Goal: Information Seeking & Learning: Learn about a topic

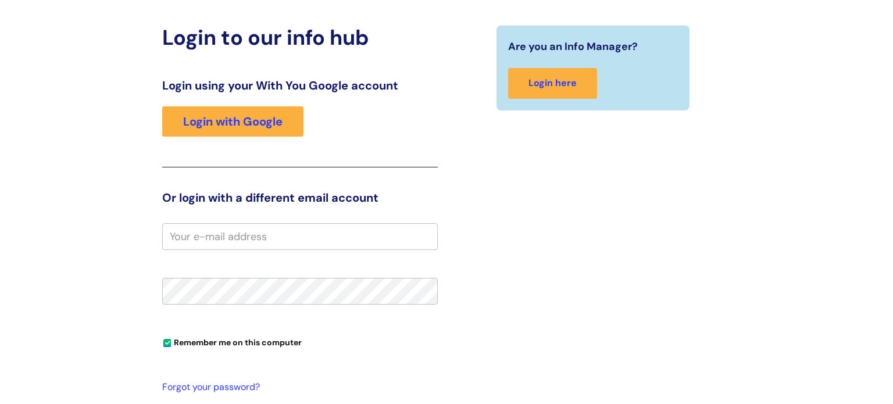
scroll to position [119, 0]
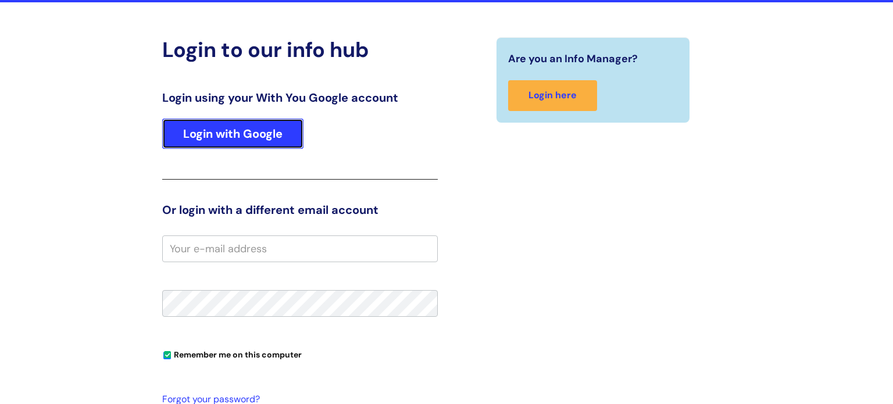
click at [247, 137] on link "Login with Google" at bounding box center [232, 134] width 141 height 30
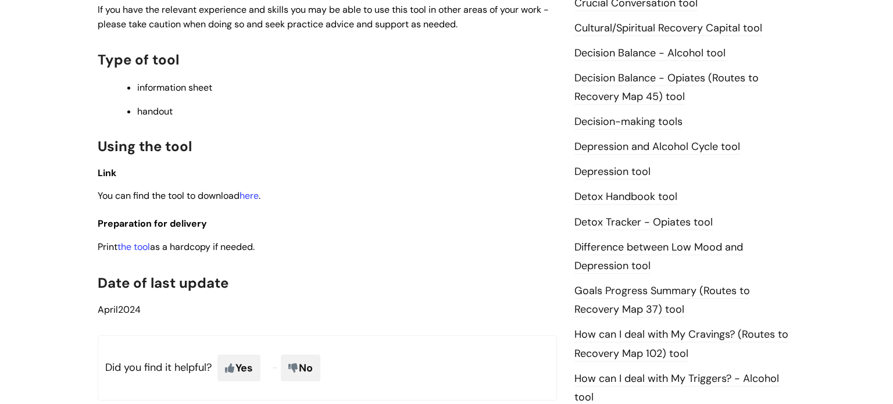
scroll to position [563, 0]
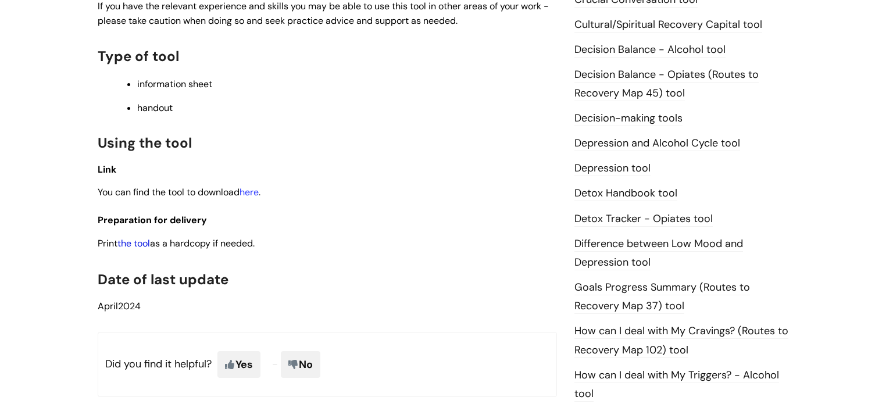
click at [140, 245] on link "the tool" at bounding box center [133, 243] width 33 height 12
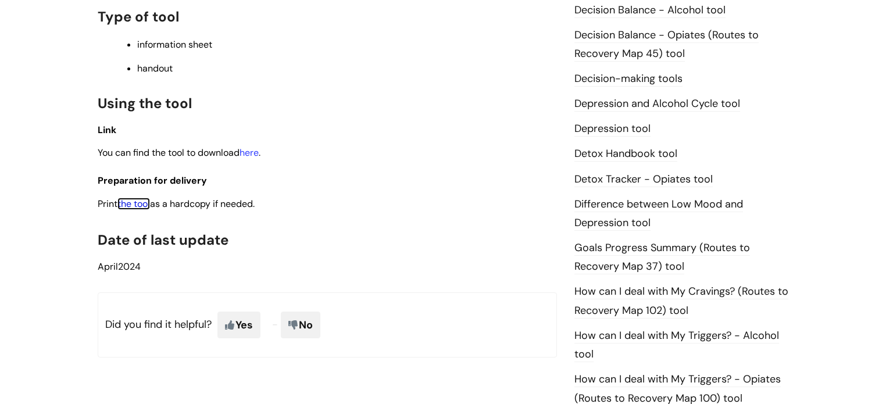
scroll to position [602, 0]
click at [617, 105] on link "Depression and Alcohol Cycle tool" at bounding box center [657, 104] width 166 height 15
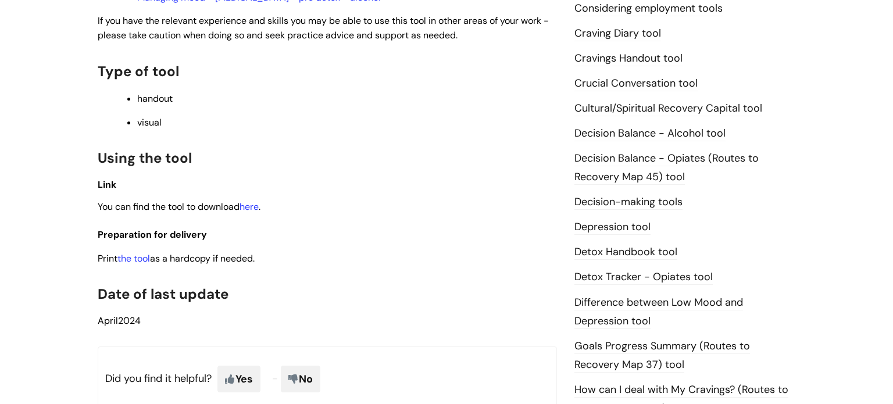
scroll to position [500, 0]
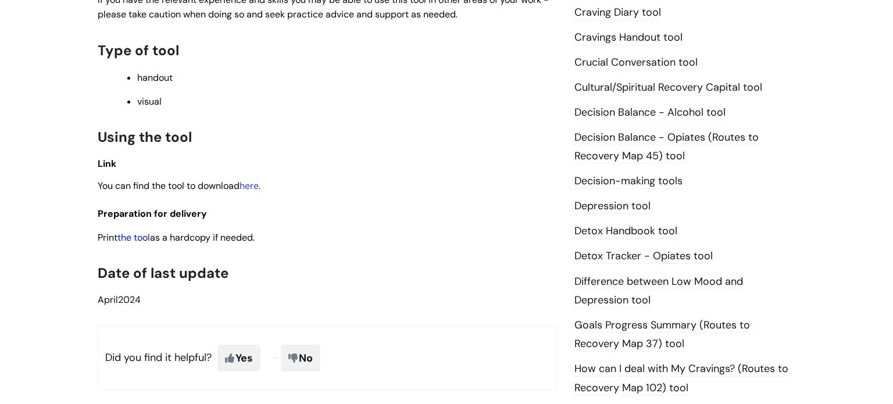
click at [138, 243] on link "the tool" at bounding box center [133, 237] width 33 height 12
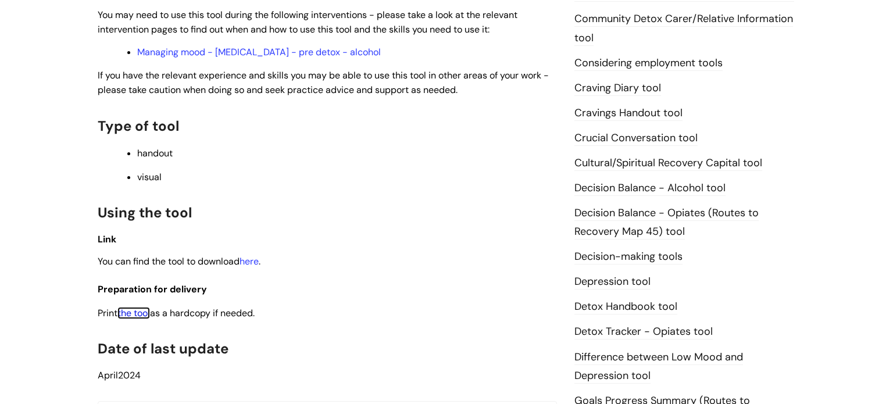
scroll to position [423, 0]
click at [621, 87] on link "Craving Diary tool" at bounding box center [617, 89] width 87 height 15
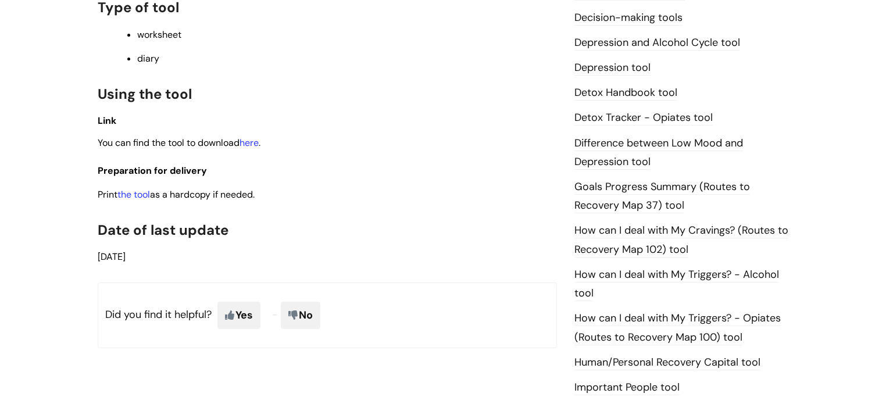
scroll to position [645, 0]
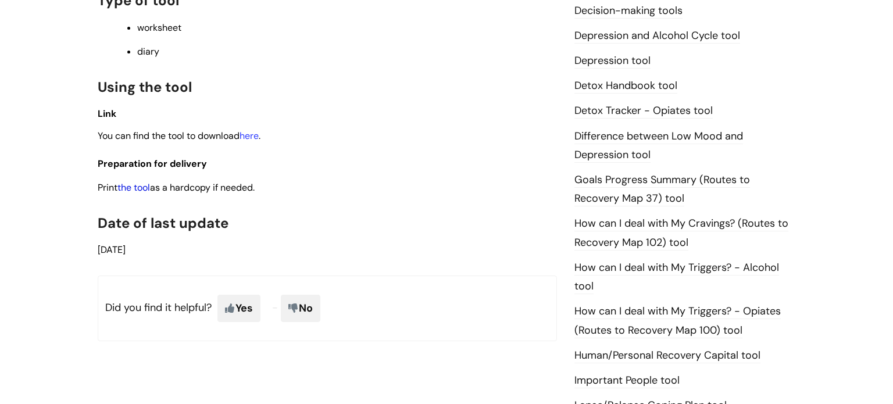
click at [140, 190] on link "the tool" at bounding box center [133, 187] width 33 height 12
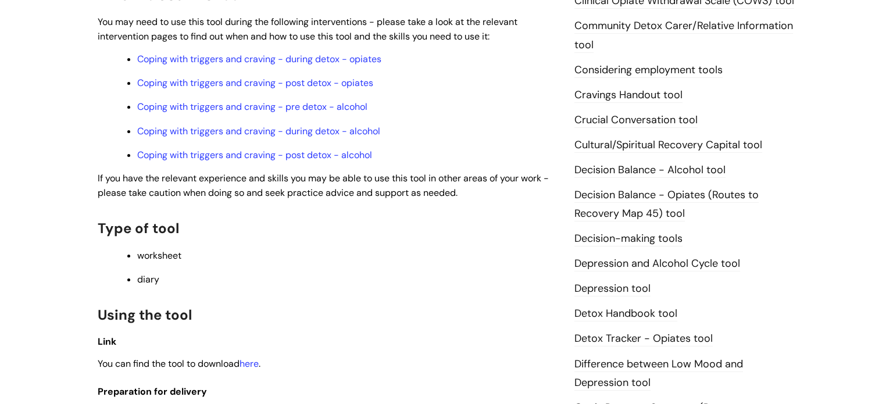
scroll to position [416, 0]
click at [239, 161] on link "Coping with triggers and craving - post detox - alcohol" at bounding box center [254, 156] width 235 height 12
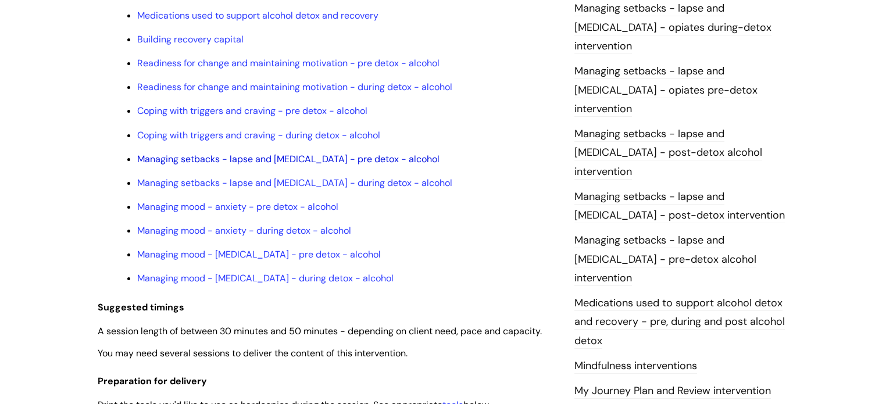
scroll to position [1051, 0]
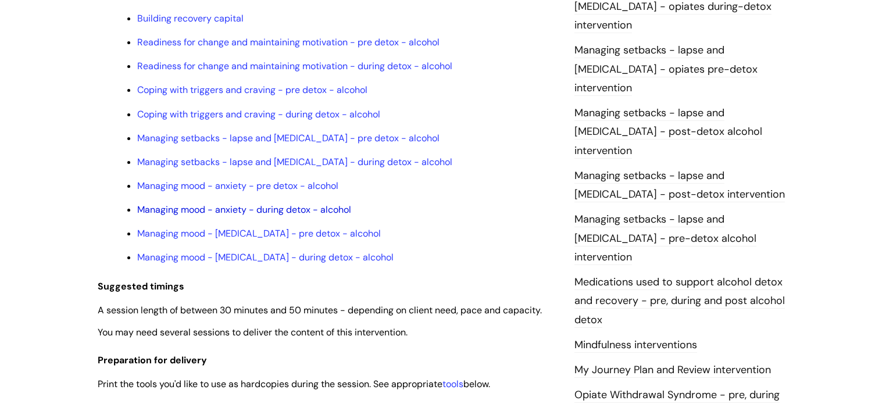
click at [267, 216] on link "Managing mood - anxiety - during detox - alcohol" at bounding box center [244, 209] width 214 height 12
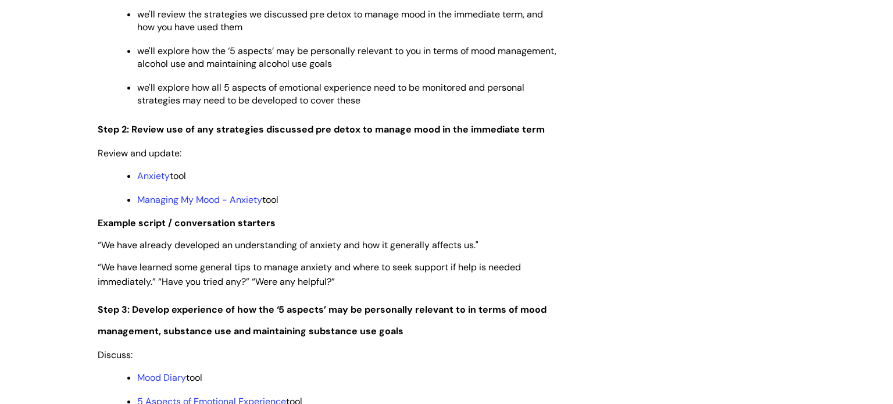
scroll to position [1537, 0]
click at [144, 182] on link "Anxiety" at bounding box center [153, 176] width 33 height 12
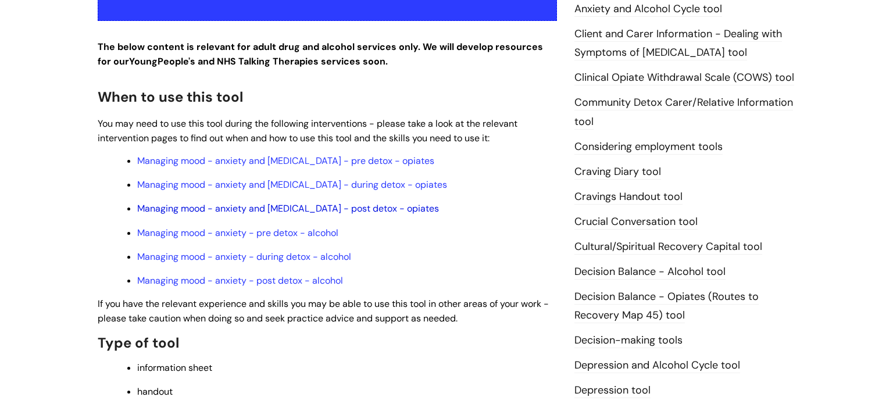
scroll to position [316, 0]
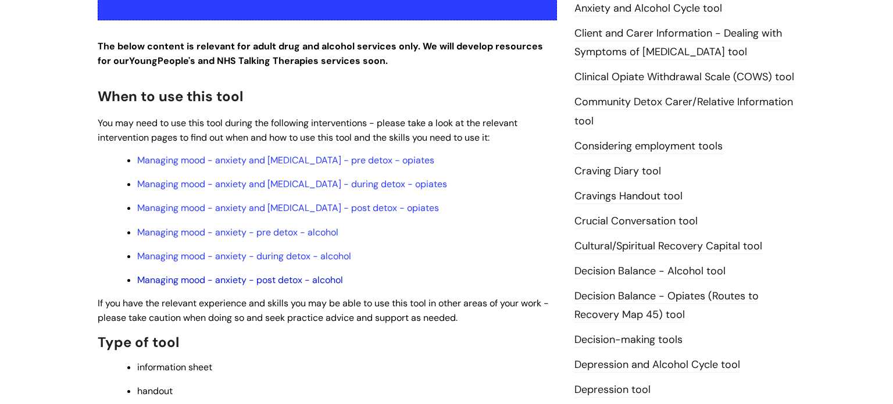
click at [300, 285] on link "Managing mood - anxiety - post detox - alcohol" at bounding box center [240, 280] width 206 height 12
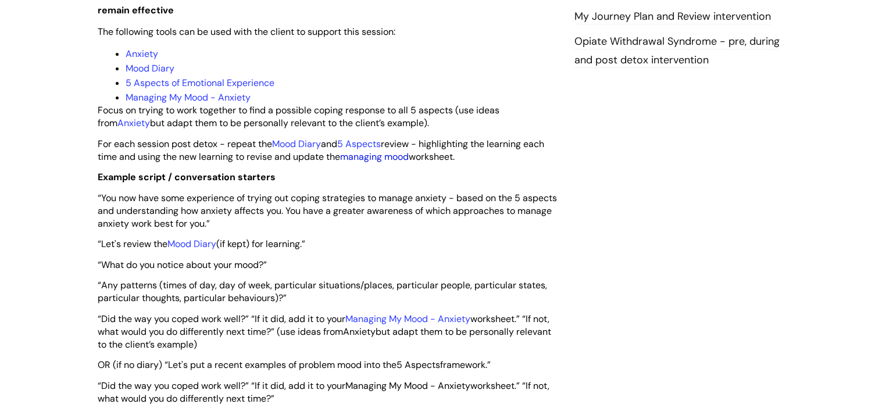
scroll to position [1414, 0]
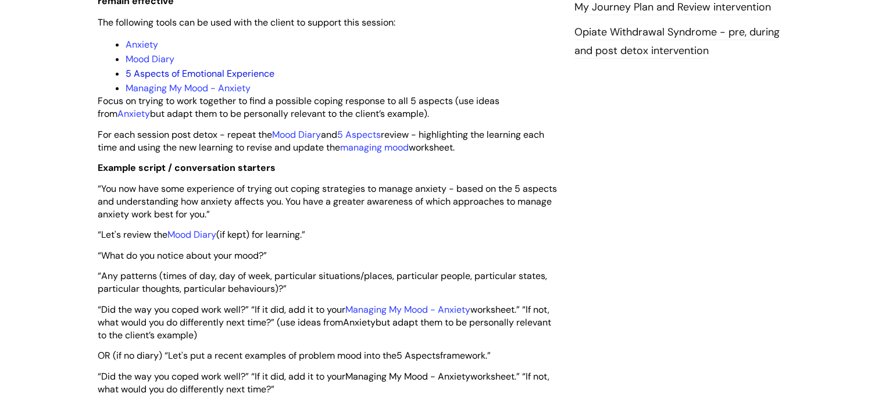
click at [171, 80] on link "5 Aspects of Emotional Experience" at bounding box center [200, 73] width 149 height 12
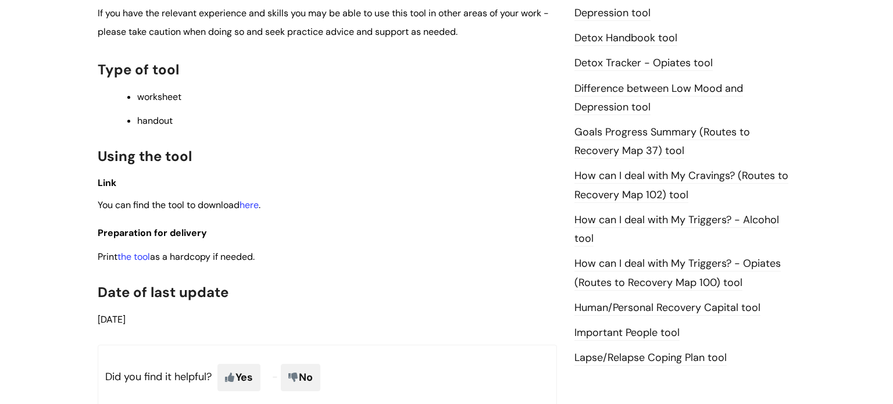
scroll to position [711, 0]
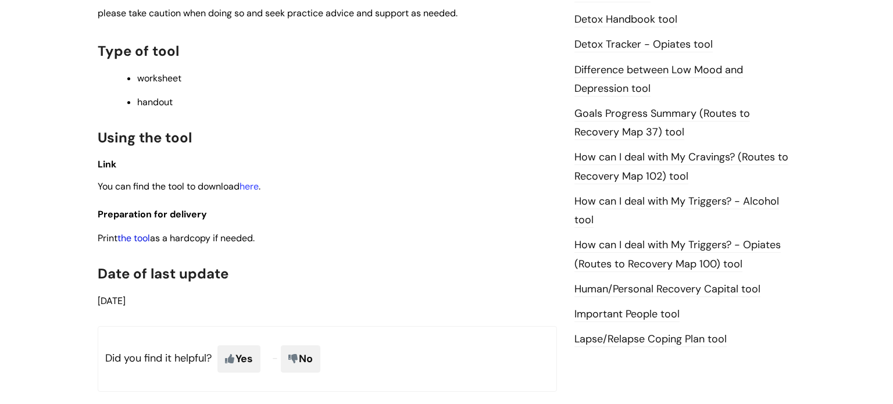
click at [139, 244] on link "the tool" at bounding box center [133, 238] width 33 height 12
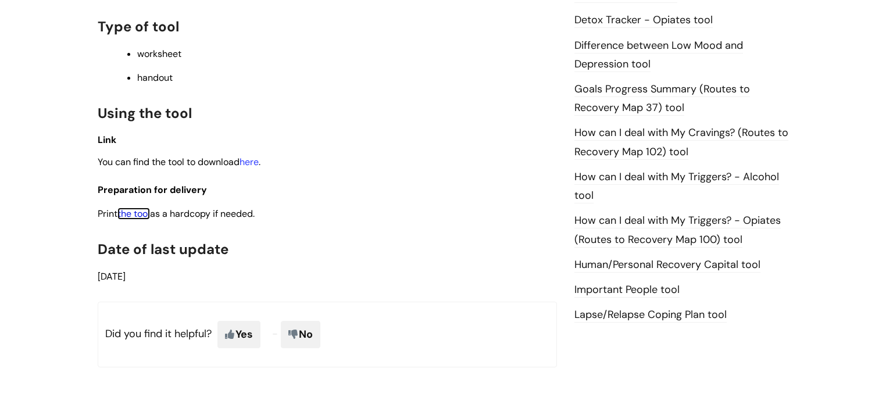
scroll to position [737, 0]
click at [613, 128] on link "How can I deal with My Cravings? (Routes to Recovery Map 102) tool" at bounding box center [681, 141] width 214 height 34
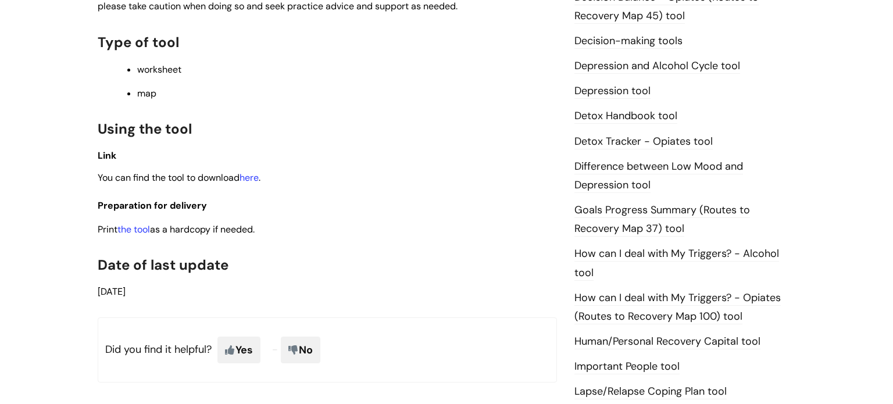
scroll to position [641, 0]
click at [141, 234] on link "the tool" at bounding box center [133, 228] width 33 height 12
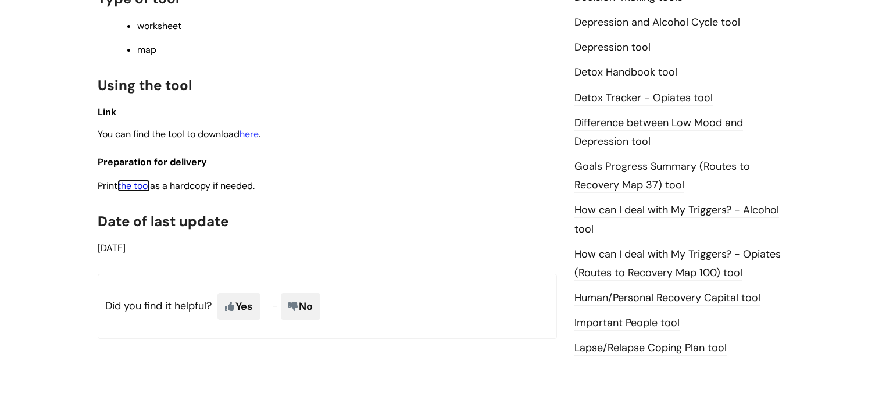
scroll to position [687, 0]
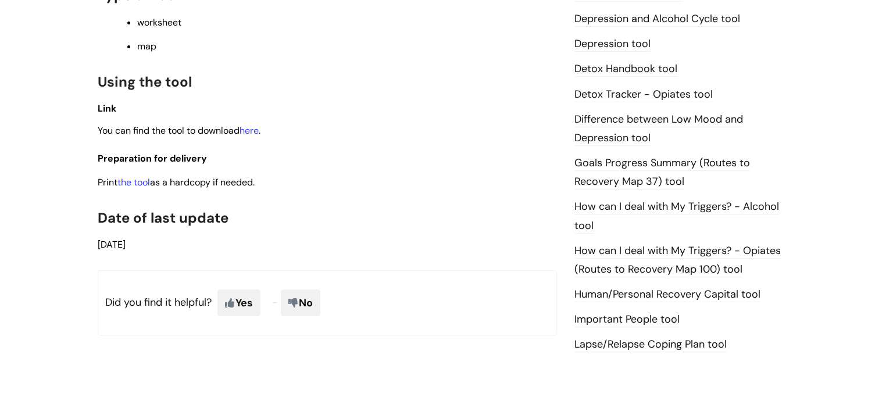
click at [653, 208] on link "How can I deal with My Triggers? - Alcohol tool" at bounding box center [676, 216] width 205 height 34
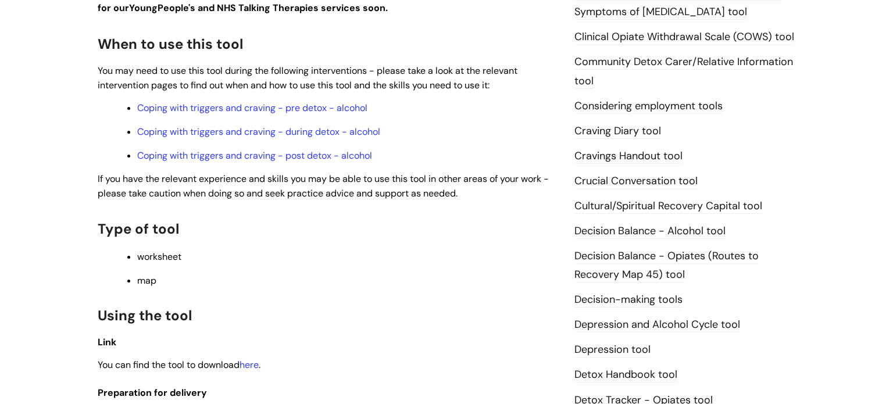
scroll to position [419, 0]
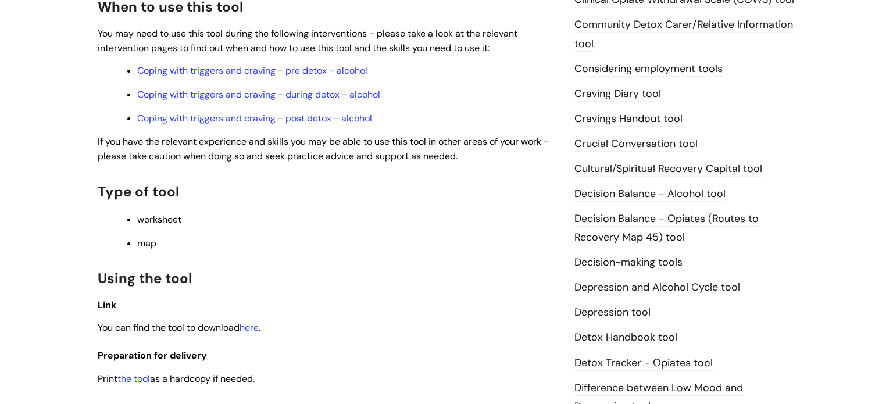
click at [173, 221] on span "worksheet" at bounding box center [159, 219] width 44 height 12
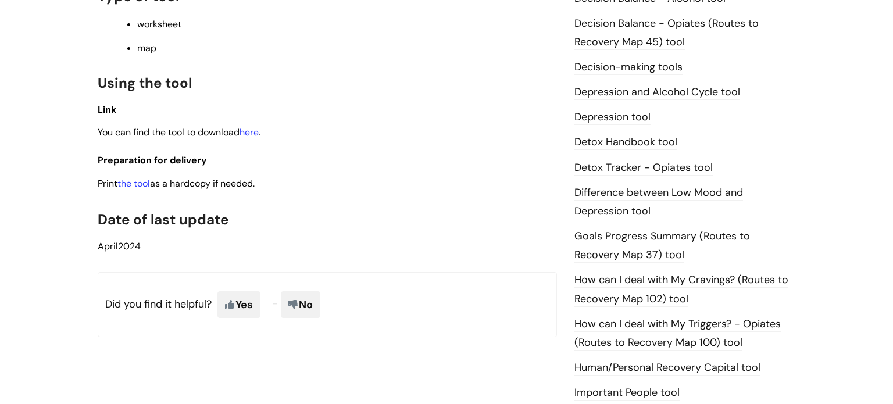
scroll to position [606, 0]
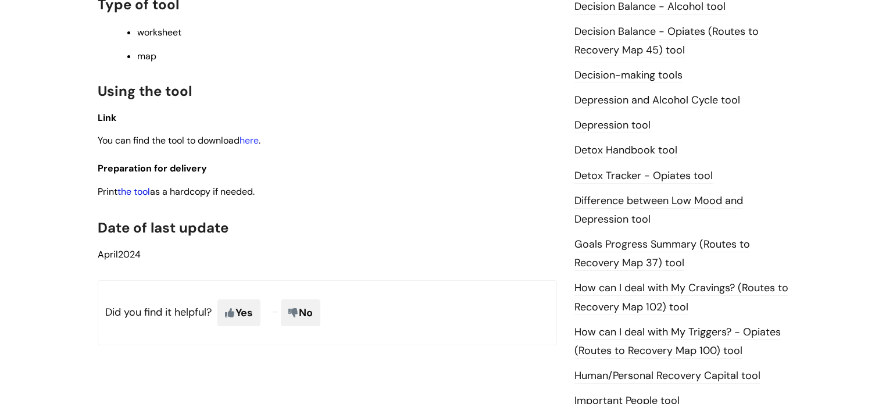
click at [142, 197] on link "the tool" at bounding box center [133, 191] width 33 height 12
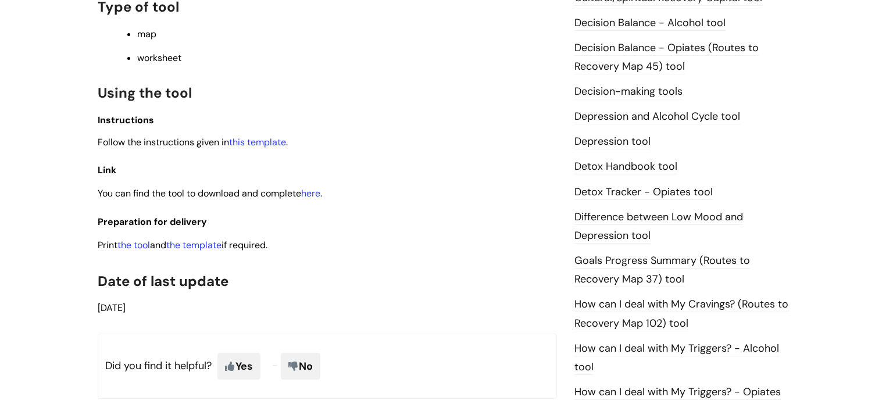
scroll to position [599, 0]
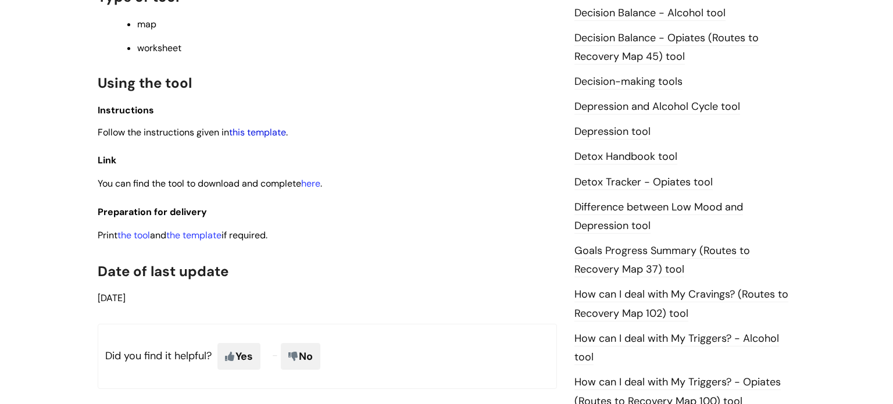
click at [254, 138] on link "this template" at bounding box center [257, 132] width 57 height 12
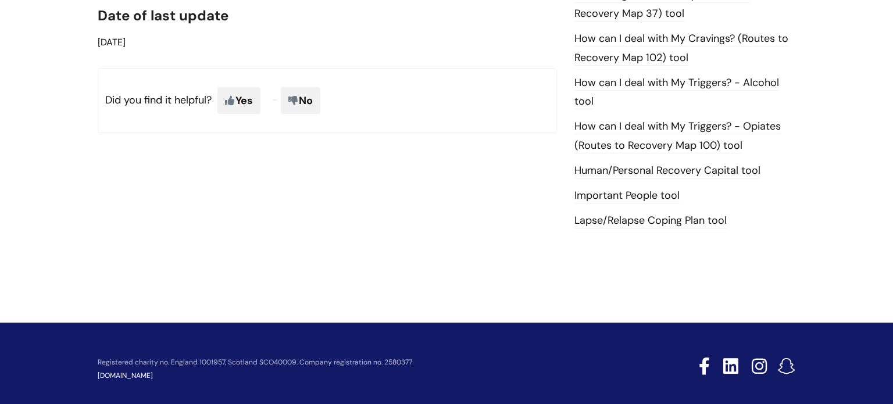
scroll to position [867, 0]
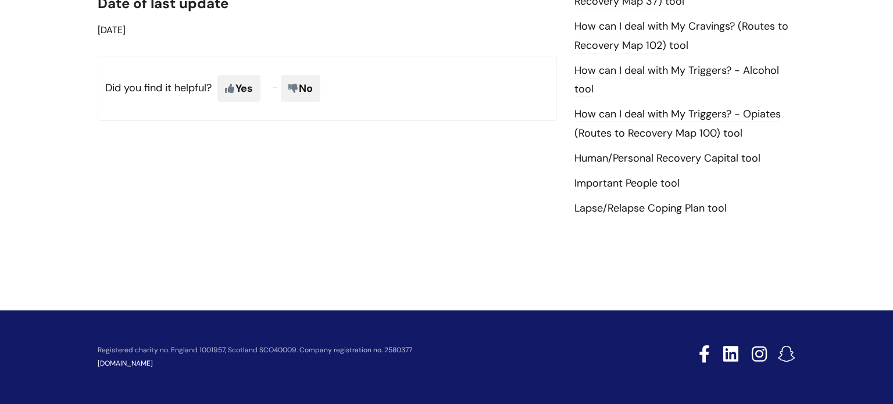
click at [607, 210] on link "Lapse/Relapse Coping Plan tool" at bounding box center [650, 208] width 152 height 15
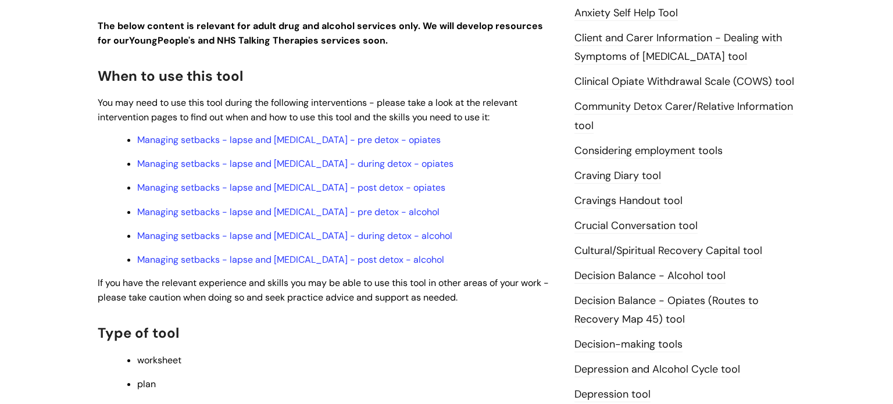
scroll to position [339, 0]
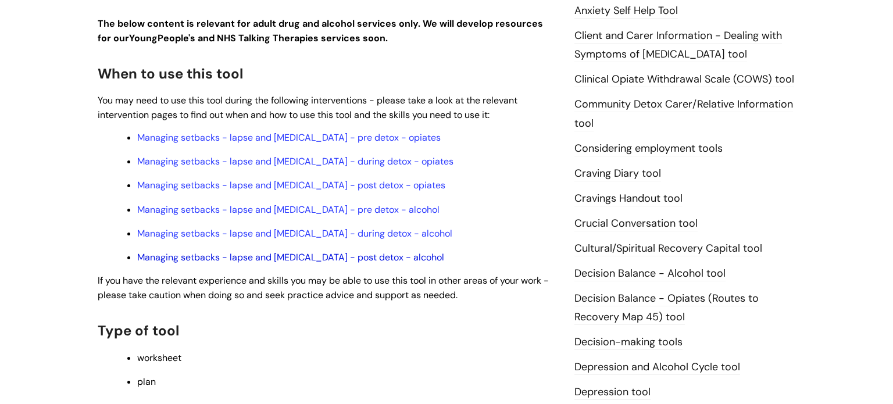
click at [198, 261] on link "Managing setbacks - lapse and relapse - post detox - alcohol" at bounding box center [290, 257] width 307 height 12
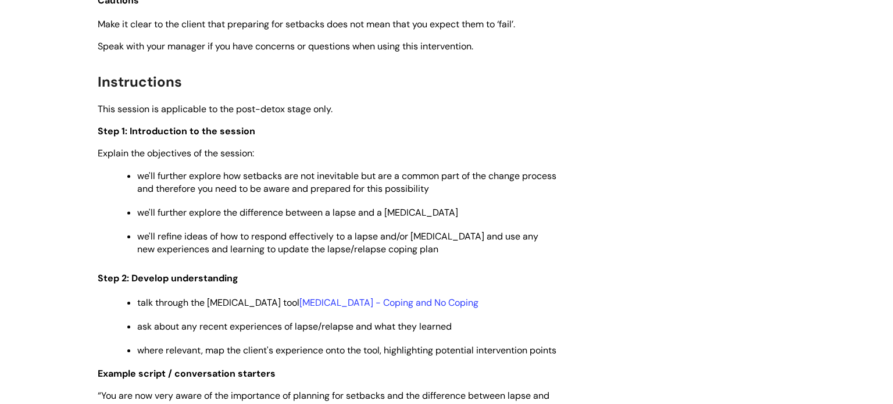
scroll to position [1599, 0]
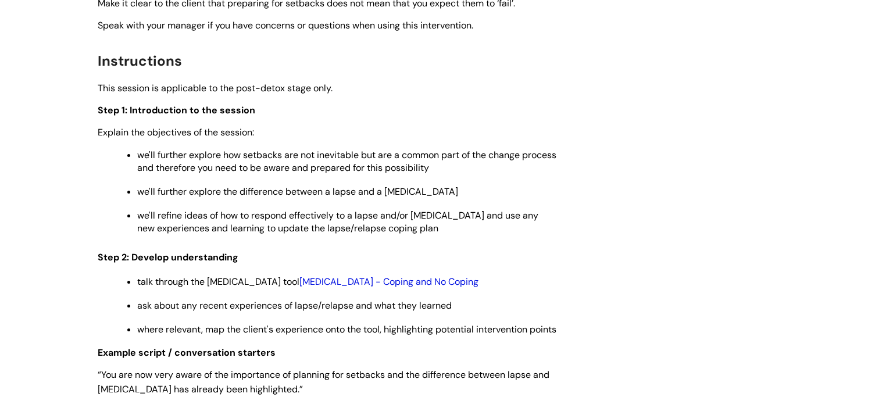
click at [395, 276] on link "Relapse - Coping and No Coping" at bounding box center [388, 282] width 179 height 12
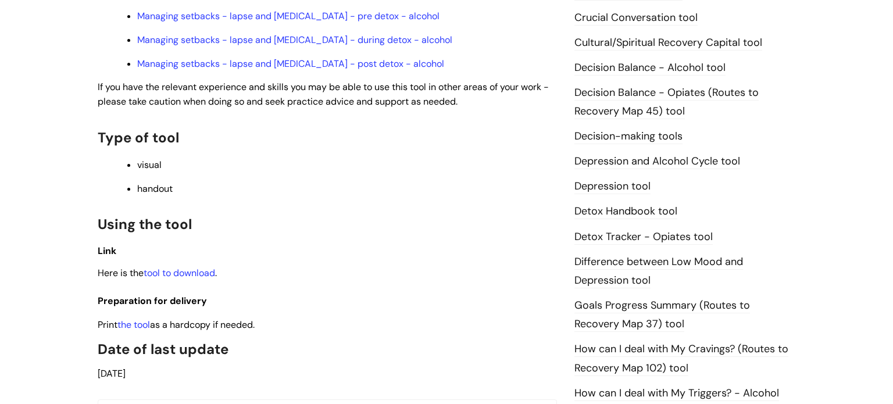
scroll to position [546, 0]
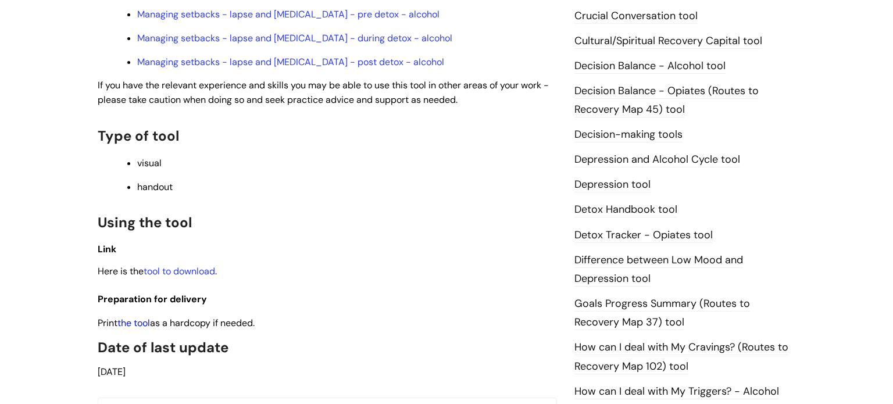
click at [142, 317] on link "the tool" at bounding box center [133, 323] width 33 height 12
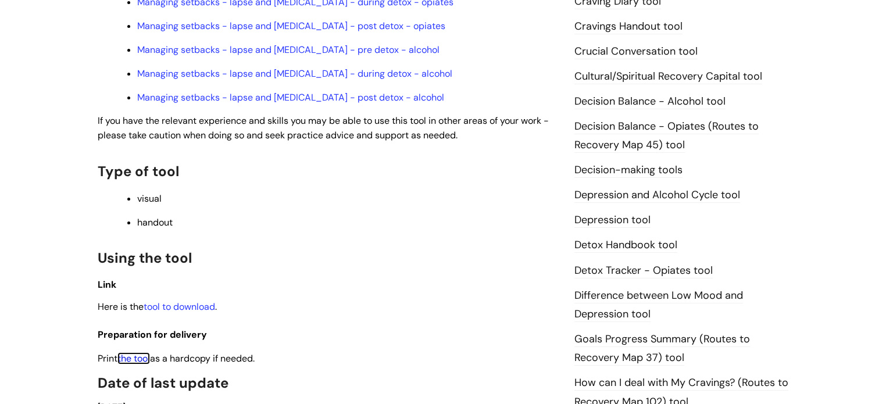
scroll to position [509, 0]
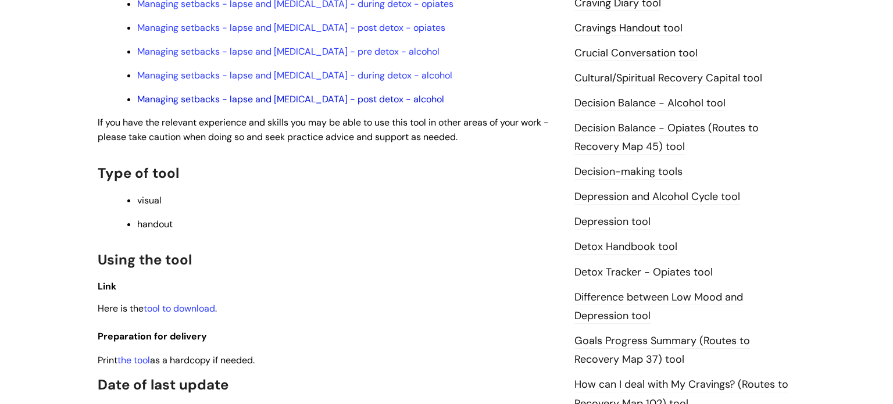
click at [317, 93] on link "Managing setbacks - lapse and relapse - post detox - alcohol" at bounding box center [290, 99] width 307 height 12
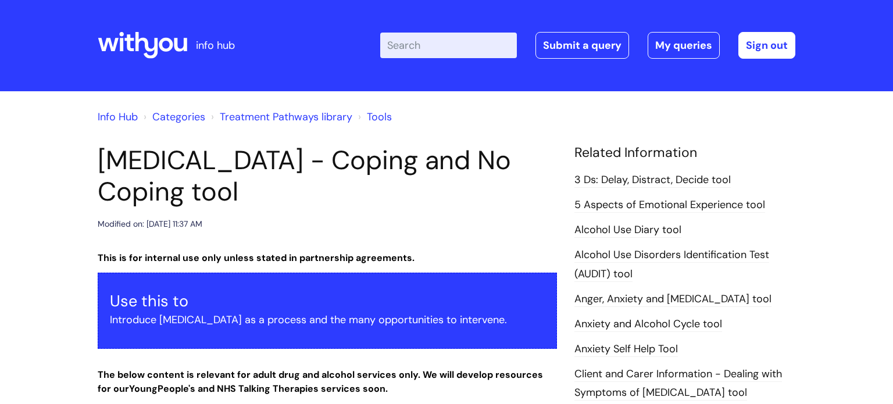
scroll to position [0, 0]
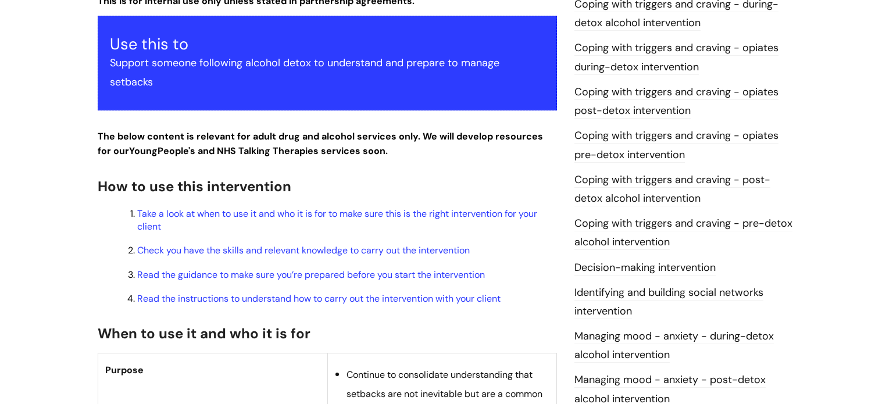
scroll to position [290, 0]
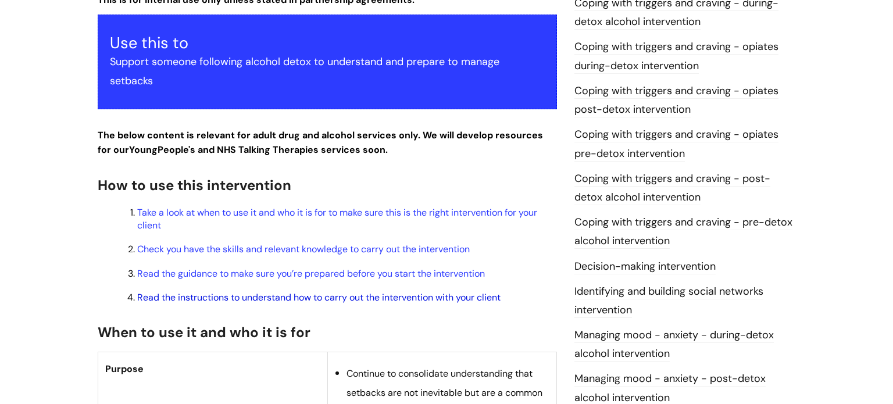
click at [371, 291] on link "Read the instructions to understand how to carry out the intervention with your…" at bounding box center [318, 297] width 363 height 12
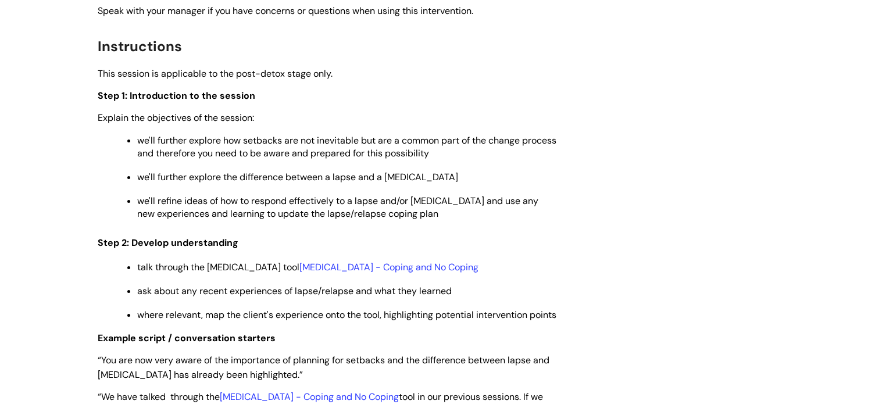
scroll to position [1517, 0]
